Goal: Transaction & Acquisition: Download file/media

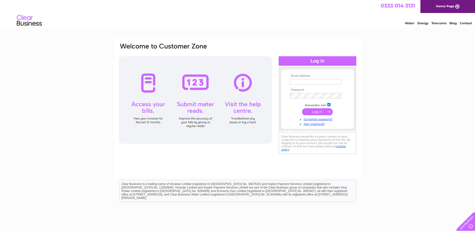
type input "yvette.marsden@gap.uk.com"
click at [313, 111] on input "submit" at bounding box center [317, 111] width 31 height 7
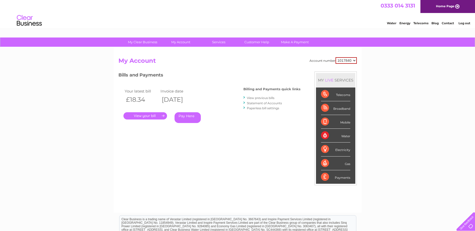
click at [348, 60] on select "1017840 1018692 1054771 1066257" at bounding box center [345, 60] width 21 height 7
click at [255, 104] on link "Statement of Accounts" at bounding box center [264, 103] width 35 height 4
click at [266, 97] on link "View previous bills" at bounding box center [261, 98] width 28 height 4
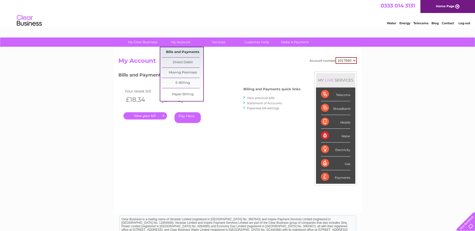
click at [179, 50] on link "Bills and Payments" at bounding box center [182, 52] width 41 height 10
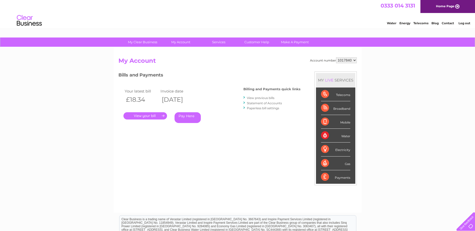
click at [349, 60] on select "1017840 1018692 1054771 1066257" at bounding box center [346, 60] width 21 height 6
select select "1018692"
click at [336, 57] on select "1017840 1018692 1054771 1066257" at bounding box center [346, 60] width 21 height 6
drag, startPoint x: 0, startPoint y: 0, endPoint x: 346, endPoint y: 60, distance: 351.5
click at [346, 60] on select "1017840 1018692 1054771 1066257" at bounding box center [346, 60] width 21 height 6
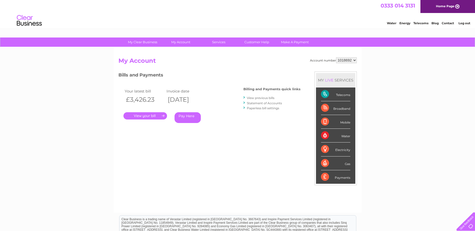
select select "1054771"
click at [336, 57] on select "1017840 1018692 1054771 1066257" at bounding box center [346, 60] width 21 height 6
click at [342, 62] on select "1017840 1018692 1054771 1066257" at bounding box center [346, 60] width 21 height 6
select select "1066257"
click at [336, 57] on select "1017840 1018692 1054771 1066257" at bounding box center [346, 60] width 21 height 6
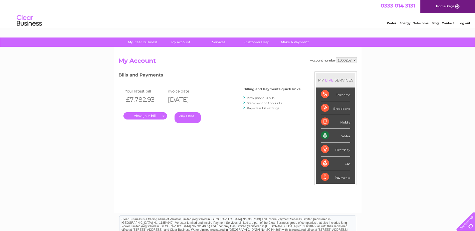
drag, startPoint x: 0, startPoint y: 0, endPoint x: 341, endPoint y: 62, distance: 346.7
click at [341, 62] on select "1017840 1018692 1054771 1066257" at bounding box center [346, 60] width 21 height 6
select select "1018692"
click at [336, 57] on select "1017840 1018692 1054771 1066257" at bounding box center [346, 60] width 21 height 6
click at [257, 98] on link "View previous bills" at bounding box center [261, 98] width 28 height 4
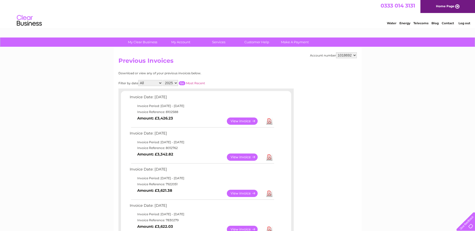
click at [246, 122] on link "View" at bounding box center [245, 121] width 37 height 7
click at [267, 123] on link "Download" at bounding box center [269, 121] width 6 height 7
click at [268, 157] on link "Download" at bounding box center [269, 157] width 6 height 7
click at [356, 56] on select "1017840 1018692 1054771 1066257" at bounding box center [346, 55] width 21 height 6
select select "1017840"
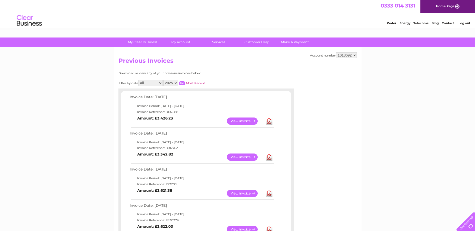
click at [336, 52] on select "1017840 1018692 1054771 1066257" at bounding box center [346, 55] width 21 height 6
click at [358, 56] on div "Account number 1017840 1018692 1054771 1066257 Previous Invoices Download or vi…" at bounding box center [238, 226] width 248 height 359
click at [353, 55] on select "1017840 1018692 1054771 1066257" at bounding box center [346, 55] width 21 height 6
select select "1054771"
click at [336, 52] on select "1017840 1018692 1054771 1066257" at bounding box center [346, 55] width 21 height 6
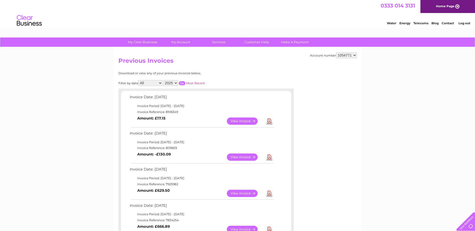
click at [269, 123] on link "Download" at bounding box center [269, 121] width 6 height 7
click at [268, 158] on link "Download" at bounding box center [269, 157] width 6 height 7
click at [352, 56] on select "1017840 1018692 1054771 1066257" at bounding box center [346, 55] width 21 height 6
select select "1066257"
click at [336, 52] on select "1017840 1018692 1054771 1066257" at bounding box center [346, 55] width 21 height 6
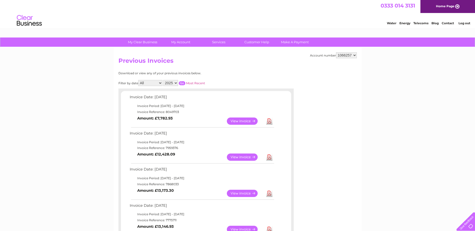
click at [270, 122] on link "Download" at bounding box center [269, 121] width 6 height 7
click at [270, 157] on link "Download" at bounding box center [269, 157] width 6 height 7
click at [270, 196] on link "Download" at bounding box center [269, 193] width 6 height 7
click at [270, 229] on link "Download" at bounding box center [269, 229] width 6 height 7
